Goal: Task Accomplishment & Management: Complete application form

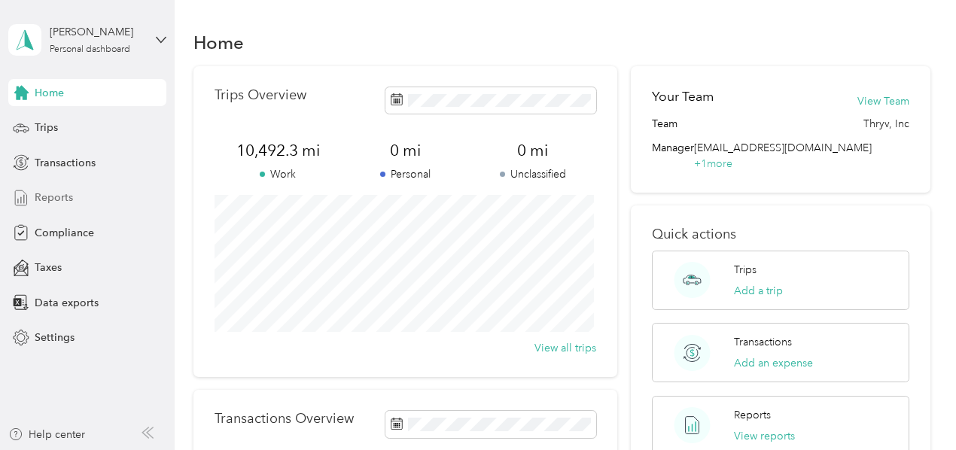
click at [63, 197] on span "Reports" at bounding box center [54, 198] width 38 height 16
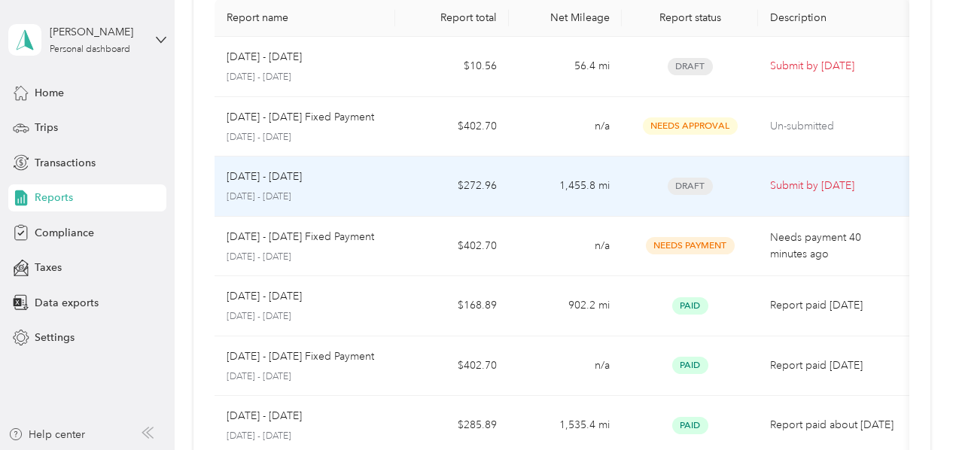
scroll to position [123, 0]
click at [434, 193] on td "$272.96" at bounding box center [451, 186] width 113 height 60
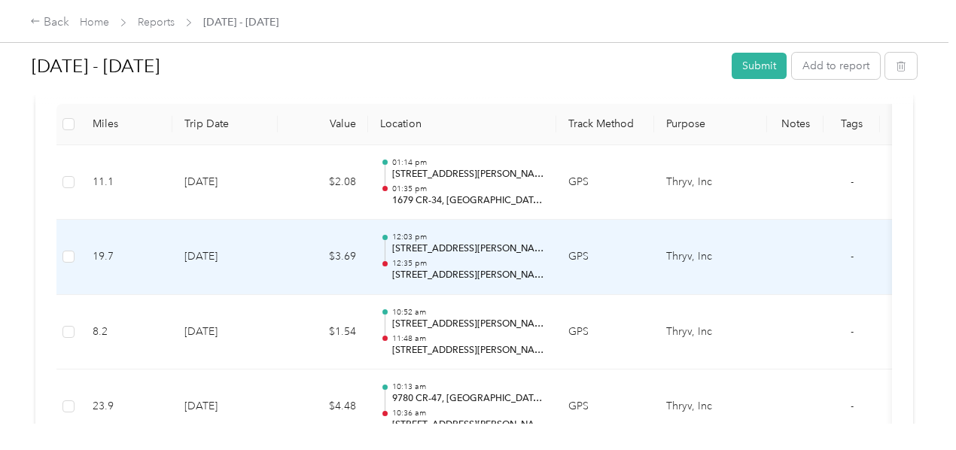
scroll to position [425, 0]
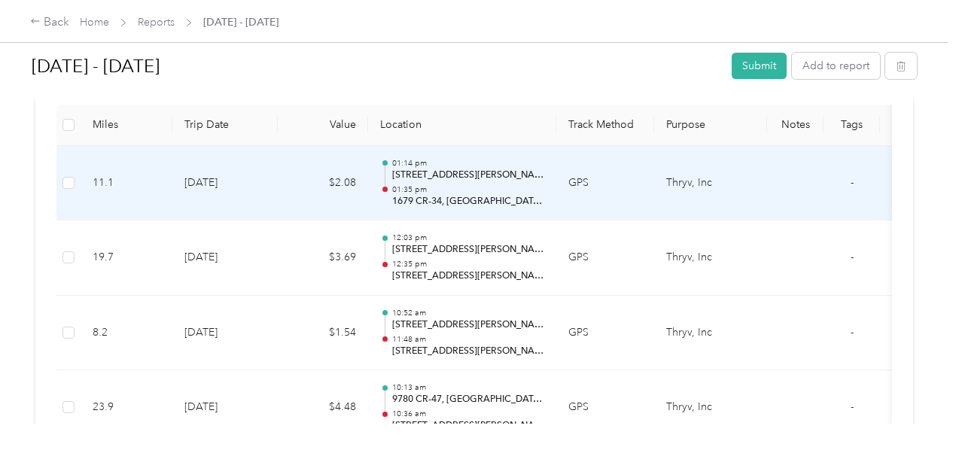
click at [275, 188] on td "[DATE]" at bounding box center [224, 183] width 105 height 75
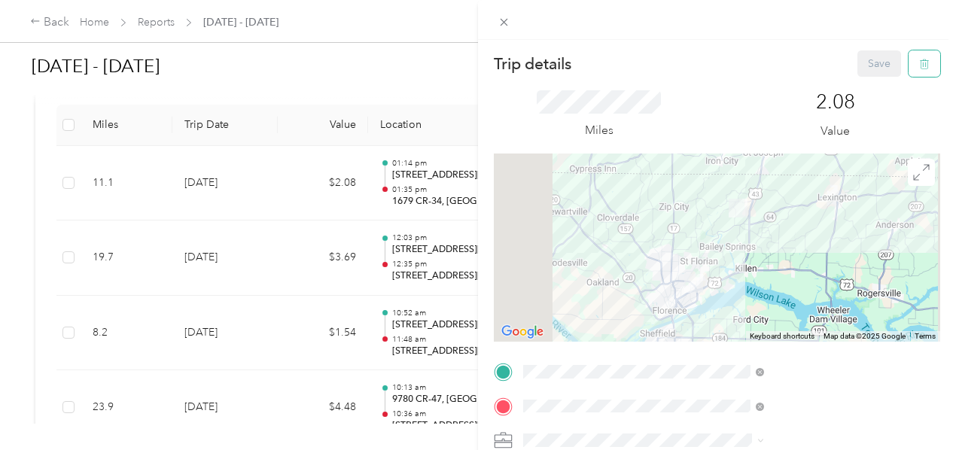
click at [919, 66] on icon "button" at bounding box center [924, 64] width 11 height 11
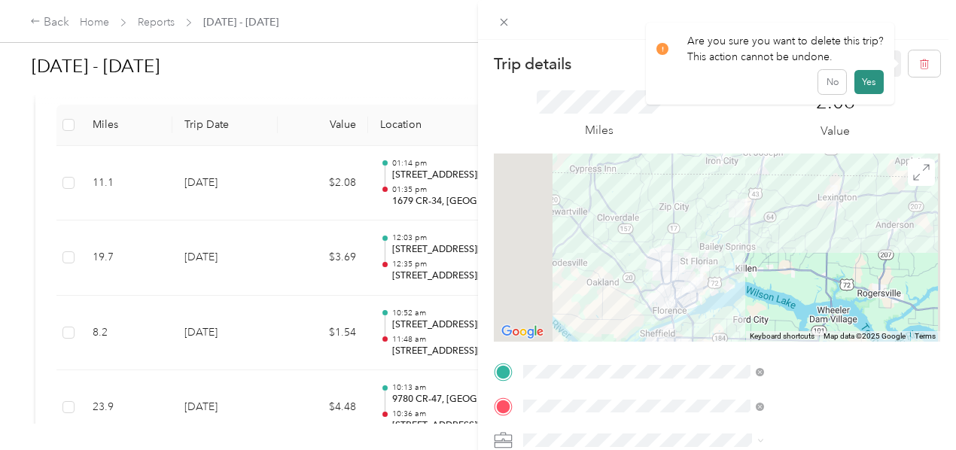
click at [863, 85] on button "Yes" at bounding box center [869, 82] width 29 height 24
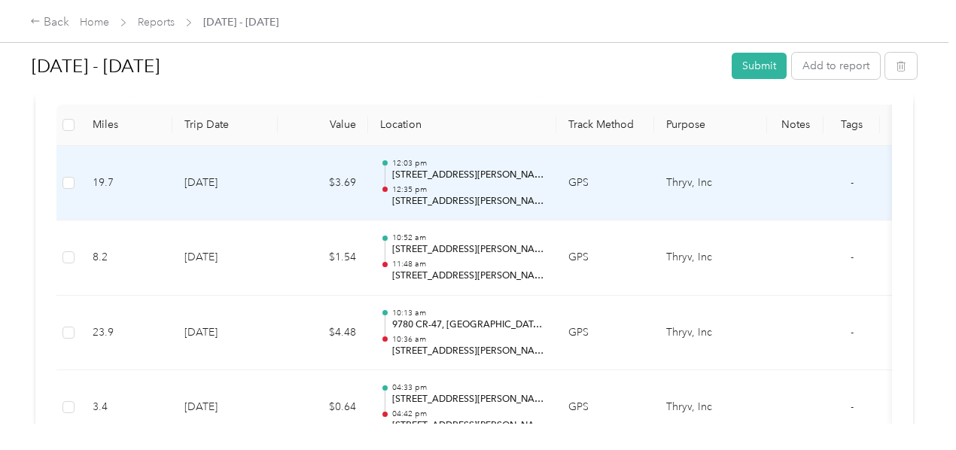
click at [286, 189] on td "$3.69" at bounding box center [323, 183] width 90 height 75
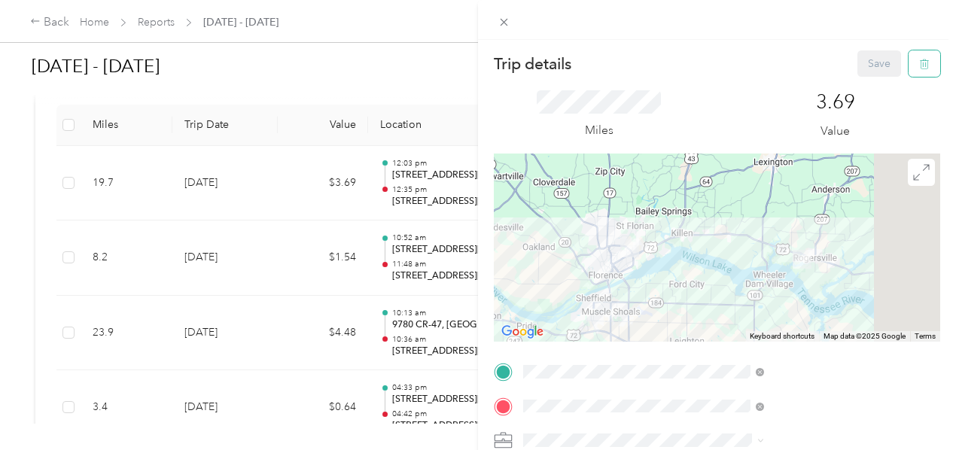
click at [919, 69] on icon "button" at bounding box center [924, 64] width 11 height 11
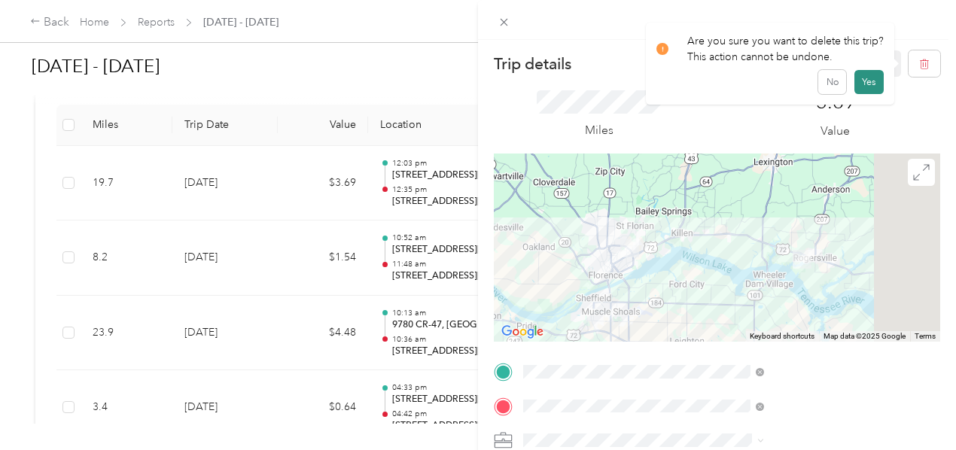
click at [860, 85] on button "Yes" at bounding box center [869, 82] width 29 height 24
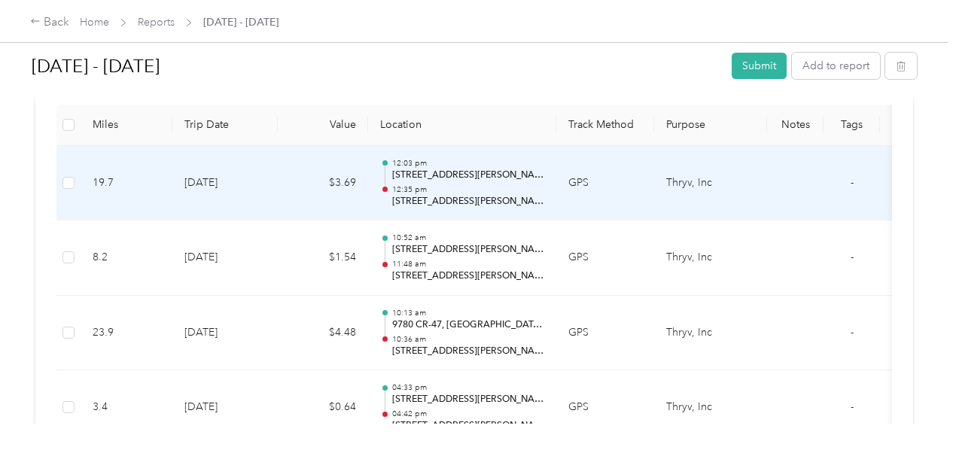
click at [280, 200] on td "$3.69" at bounding box center [323, 183] width 90 height 75
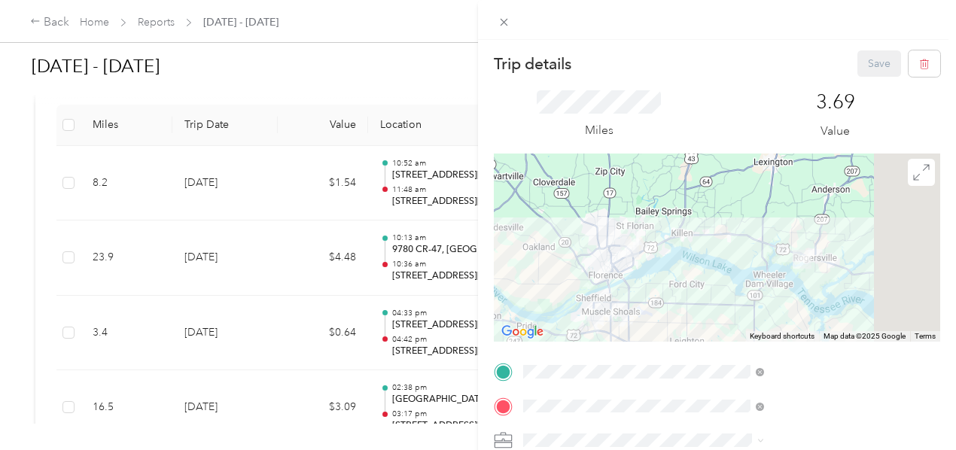
click at [276, 208] on div "Trip details Save This trip cannot be edited because it is either under review,…" at bounding box center [478, 225] width 956 height 450
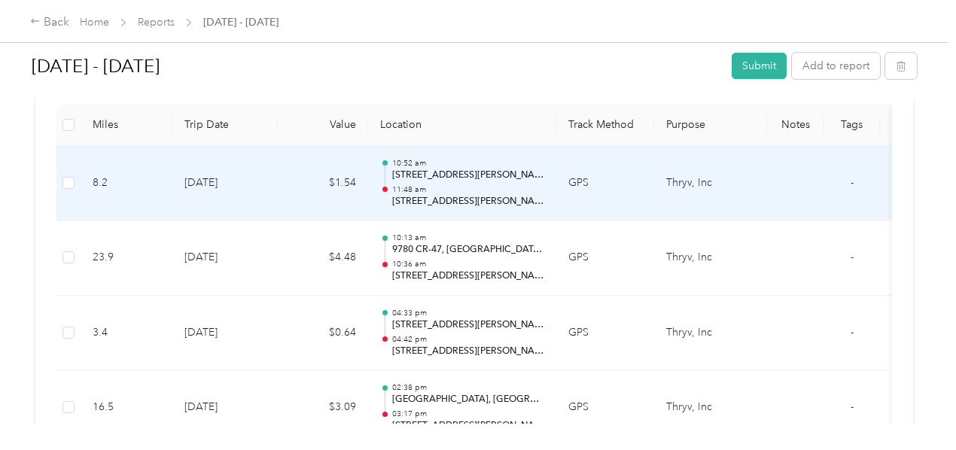
click at [289, 184] on td "$1.54" at bounding box center [323, 183] width 90 height 75
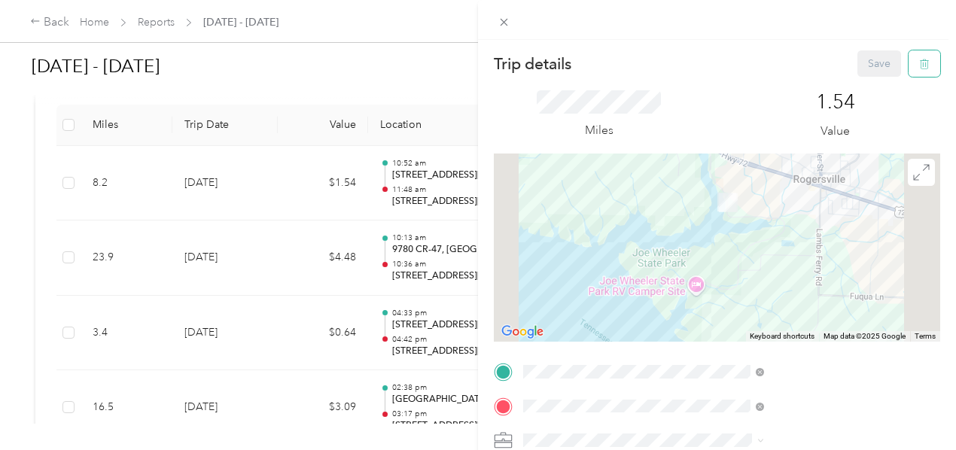
click at [919, 67] on button "button" at bounding box center [925, 63] width 32 height 26
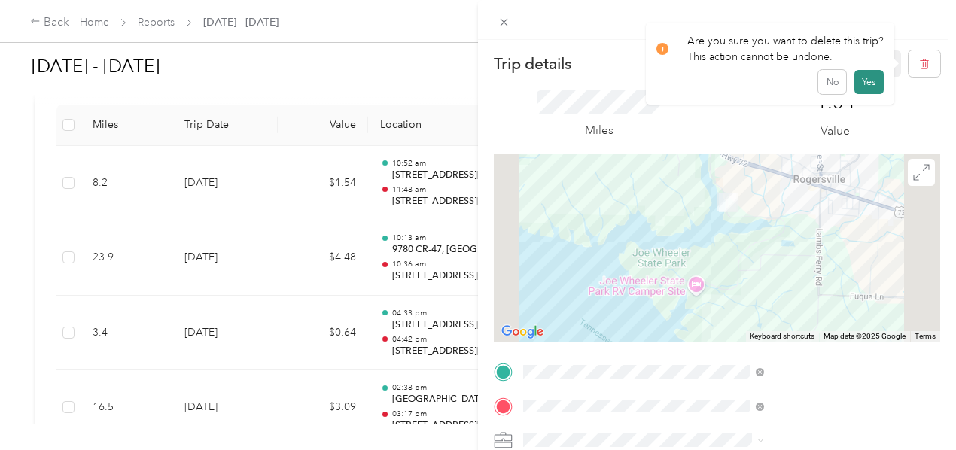
click at [872, 81] on button "Yes" at bounding box center [869, 82] width 29 height 24
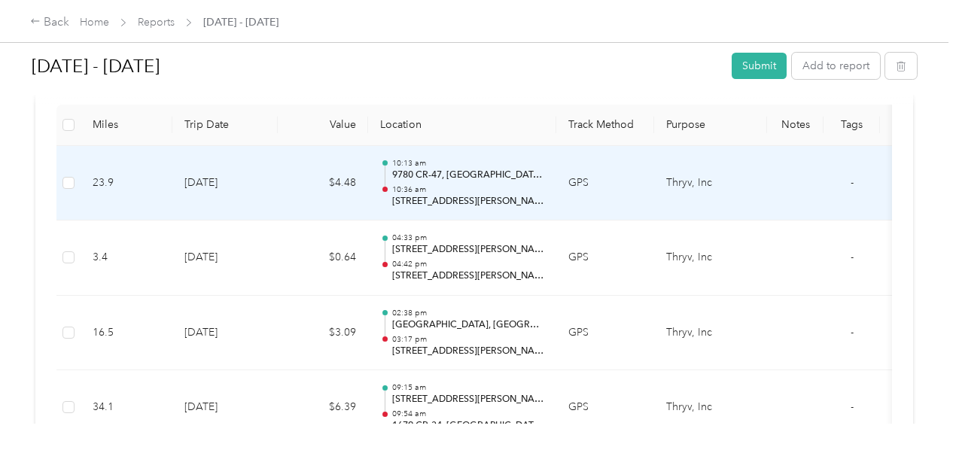
click at [281, 194] on td "$4.48" at bounding box center [323, 183] width 90 height 75
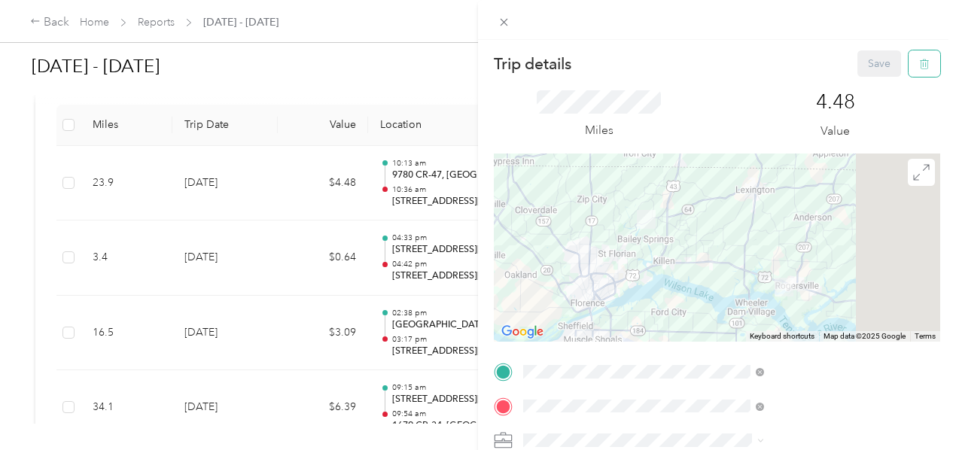
click at [911, 74] on button "button" at bounding box center [925, 63] width 32 height 26
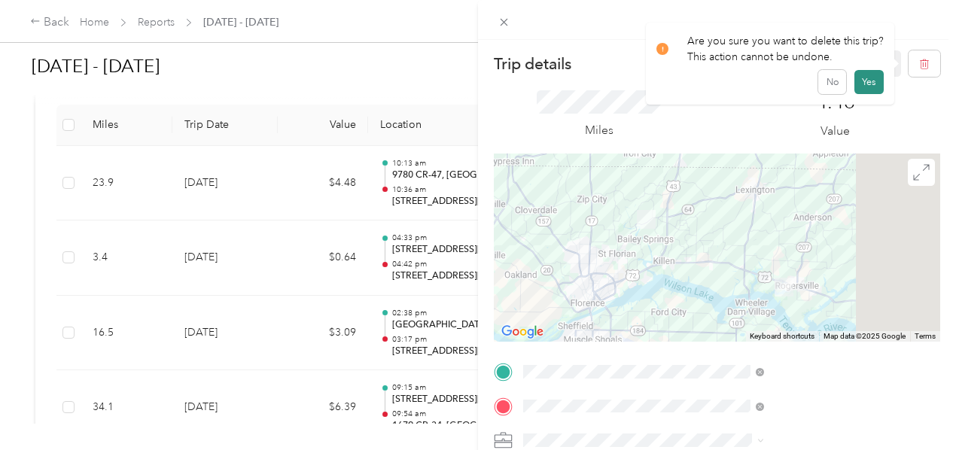
click at [870, 82] on button "Yes" at bounding box center [869, 82] width 29 height 24
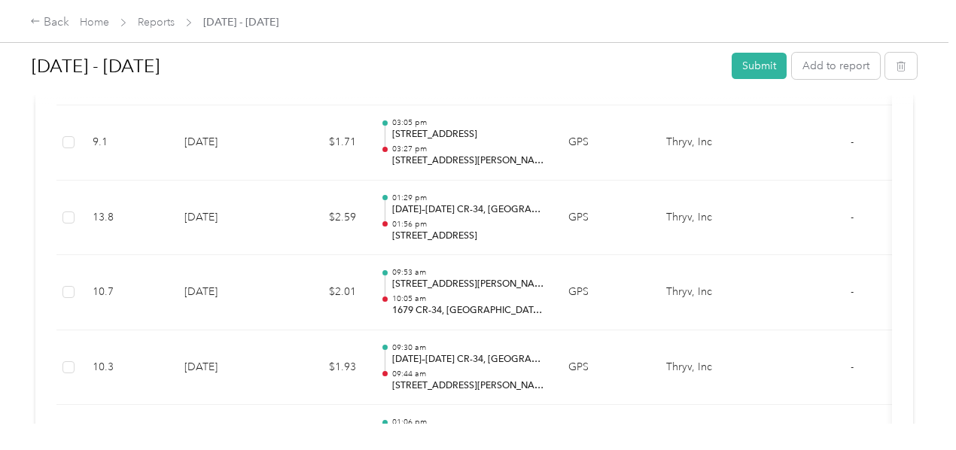
scroll to position [5721, 0]
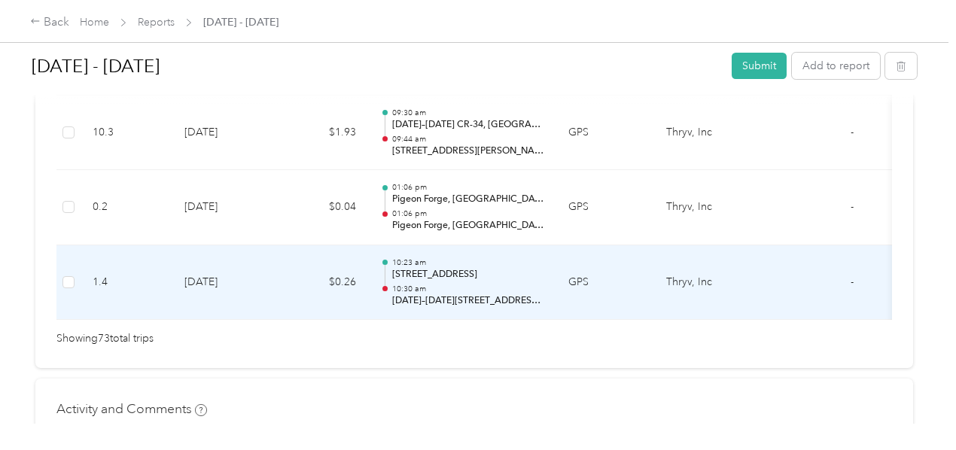
click at [291, 260] on td "$0.26" at bounding box center [323, 282] width 90 height 75
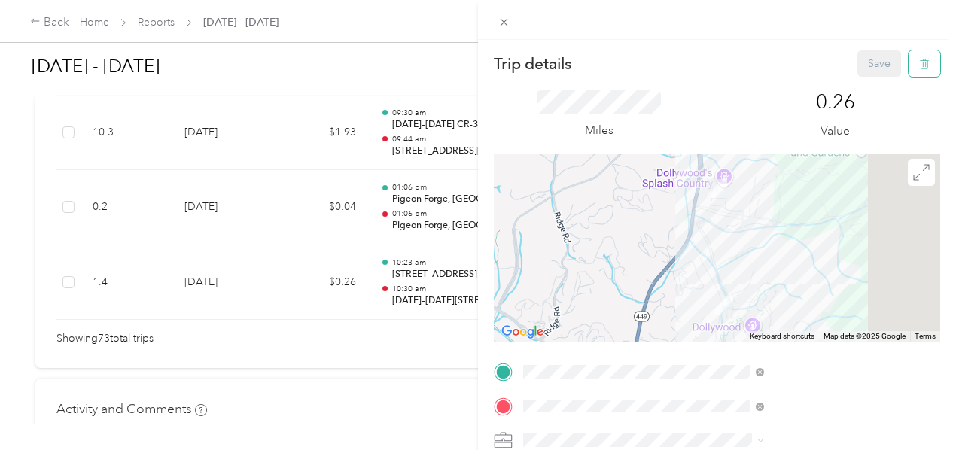
click at [919, 67] on icon "button" at bounding box center [924, 64] width 11 height 11
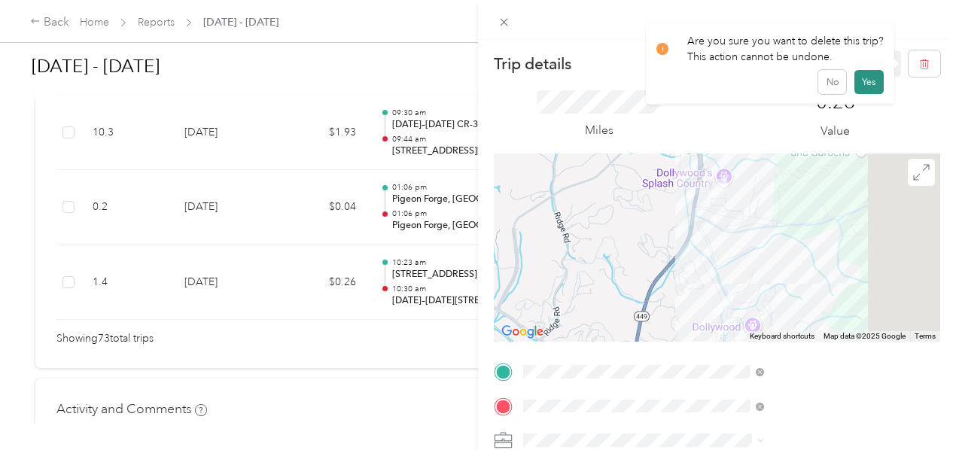
click at [862, 87] on button "Yes" at bounding box center [869, 82] width 29 height 24
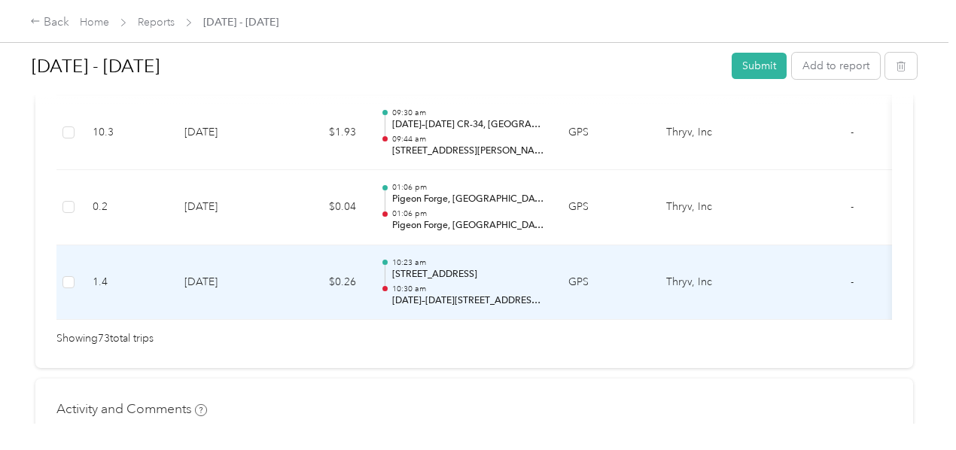
scroll to position [5646, 0]
click at [273, 255] on td "[DATE]" at bounding box center [224, 282] width 105 height 75
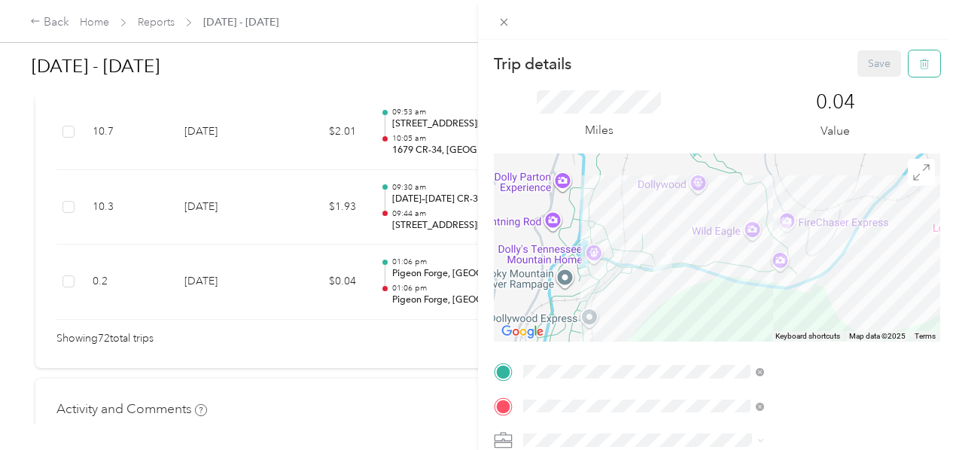
click at [923, 66] on icon "button" at bounding box center [923, 65] width 0 height 4
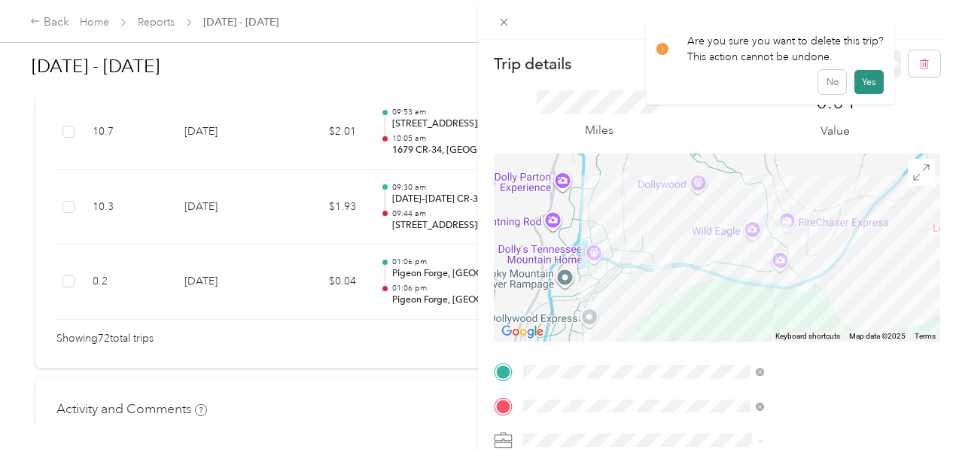
click at [869, 79] on button "Yes" at bounding box center [869, 82] width 29 height 24
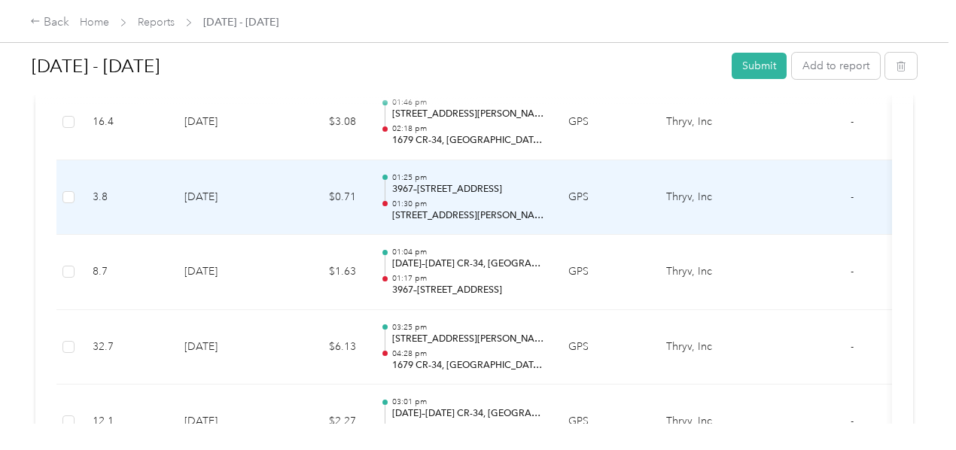
scroll to position [4905, 0]
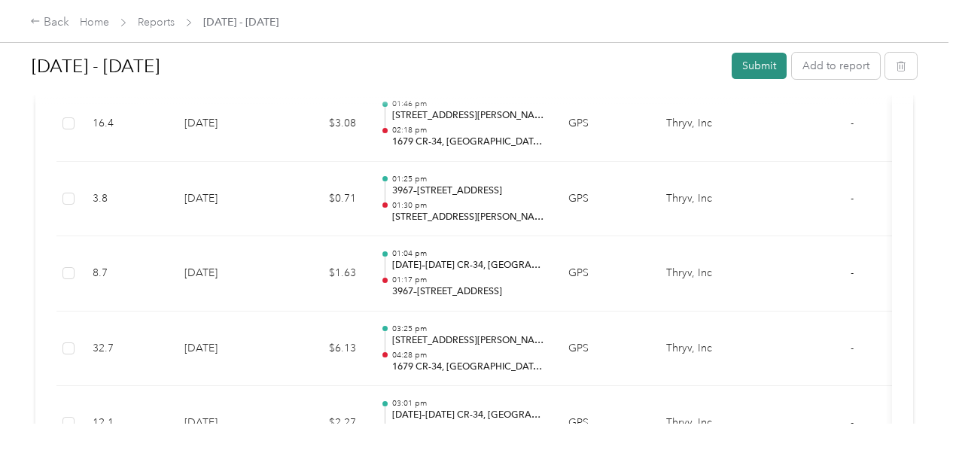
click at [755, 72] on button "Submit" at bounding box center [759, 66] width 55 height 26
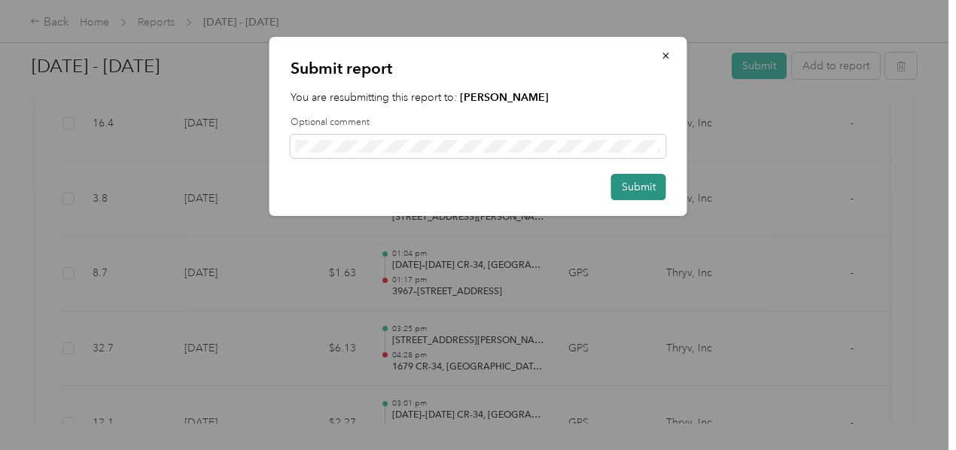
click at [630, 184] on button "Submit" at bounding box center [638, 187] width 55 height 26
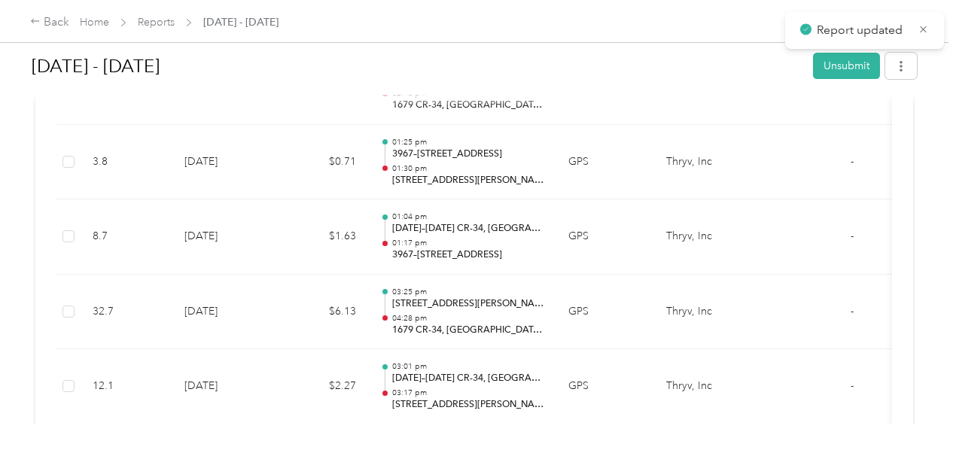
scroll to position [4868, 0]
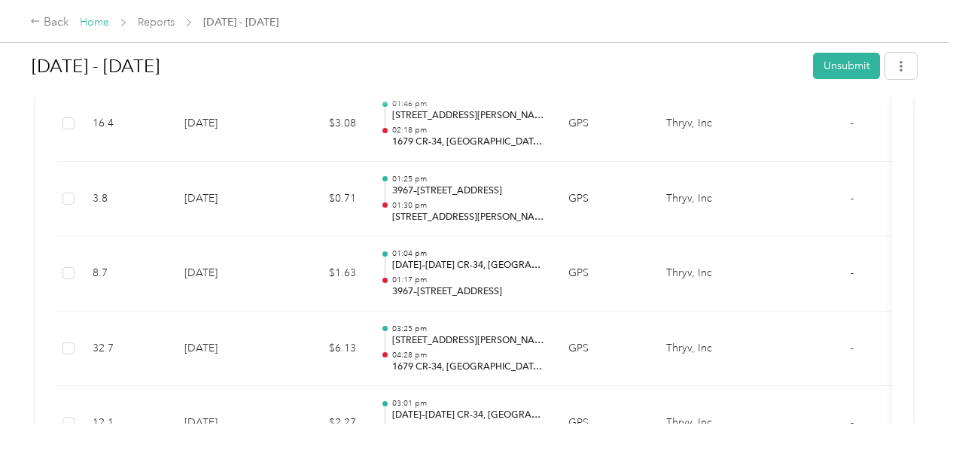
click at [96, 23] on link "Home" at bounding box center [94, 22] width 29 height 13
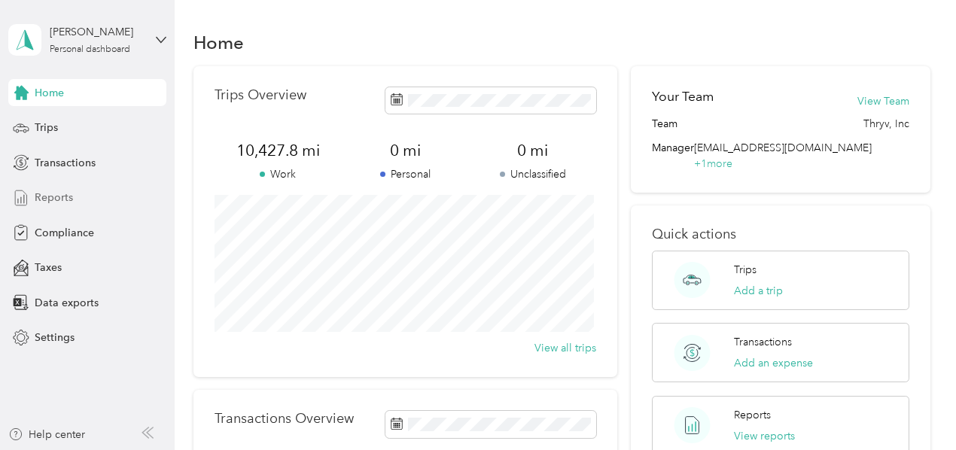
click at [54, 199] on span "Reports" at bounding box center [54, 198] width 38 height 16
